Goal: Navigation & Orientation: Find specific page/section

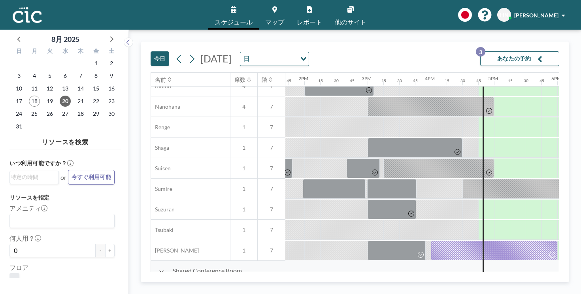
scroll to position [400, 848]
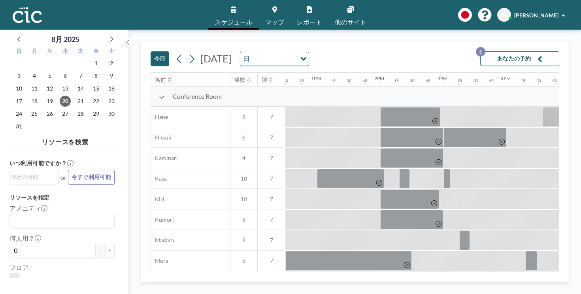
scroll to position [0, 847]
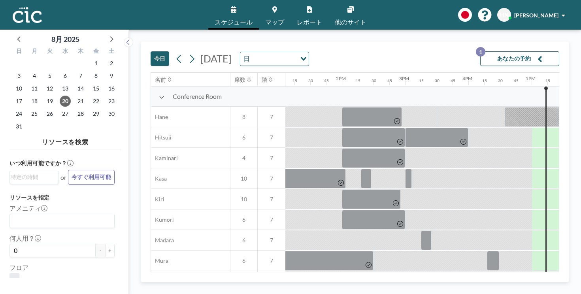
click at [151, 51] on button "今日" at bounding box center [160, 58] width 19 height 15
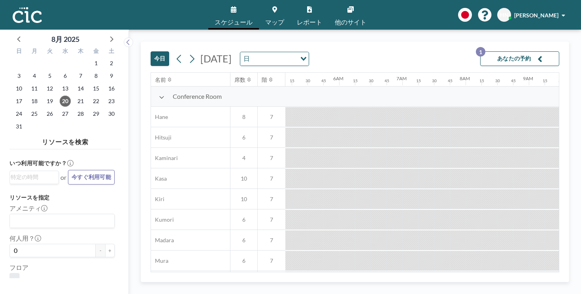
scroll to position [0, 587]
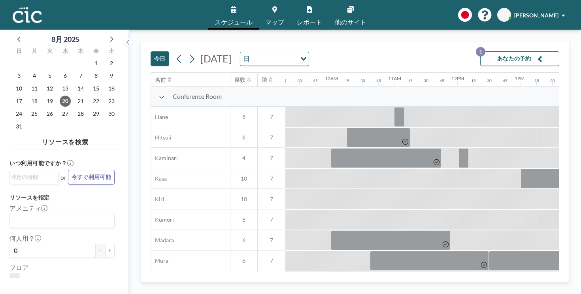
click at [335, 9] on link "他のサイト" at bounding box center [350, 15] width 44 height 30
